Goal: Information Seeking & Learning: Understand process/instructions

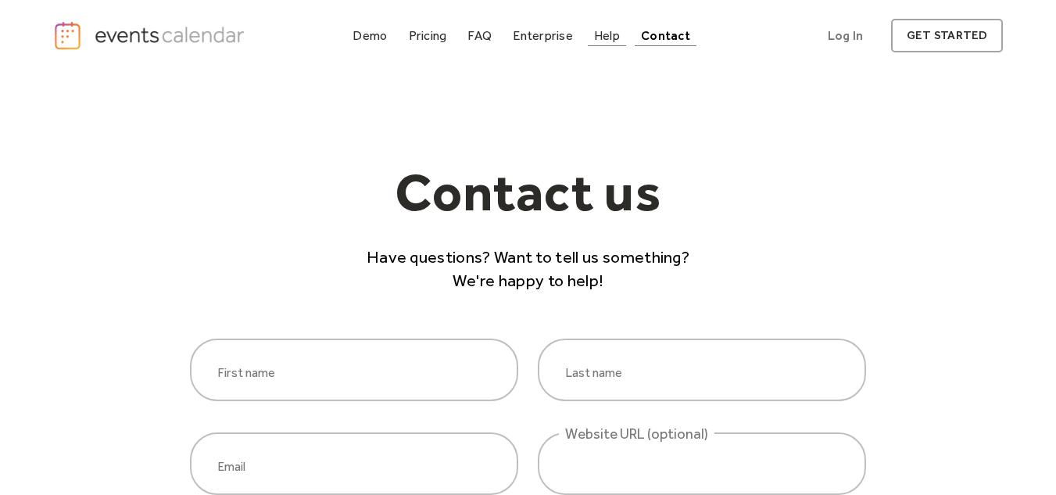
click at [613, 38] on div "Help" at bounding box center [607, 35] width 26 height 9
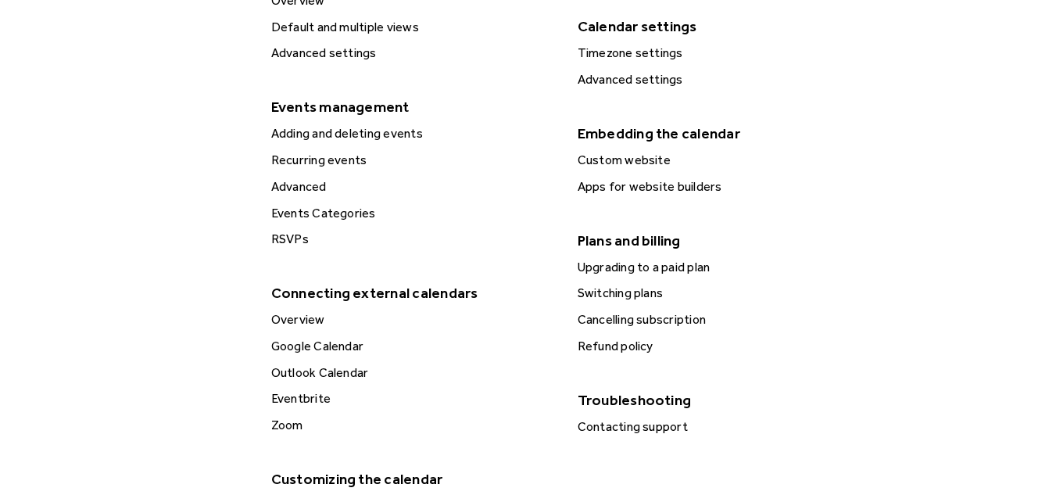
scroll to position [547, 0]
click at [644, 321] on div "Cancelling subscription" at bounding box center [719, 319] width 292 height 20
click at [677, 264] on div "Upgrading to a paid plan" at bounding box center [719, 266] width 292 height 20
